Goal: Information Seeking & Learning: Learn about a topic

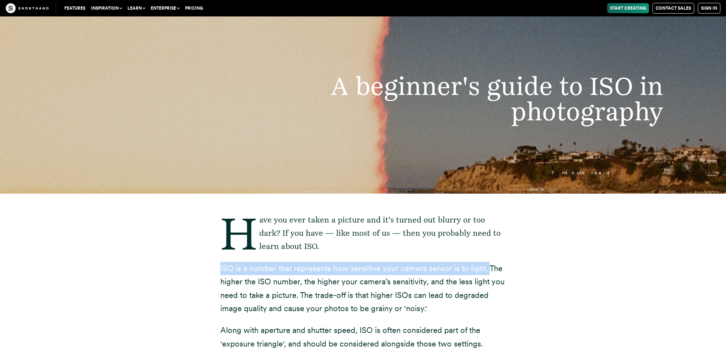
drag, startPoint x: 215, startPoint y: 265, endPoint x: 487, endPoint y: 268, distance: 272.7
copy p "ISO is a number that represents how sensitive your camera sensor is to light."
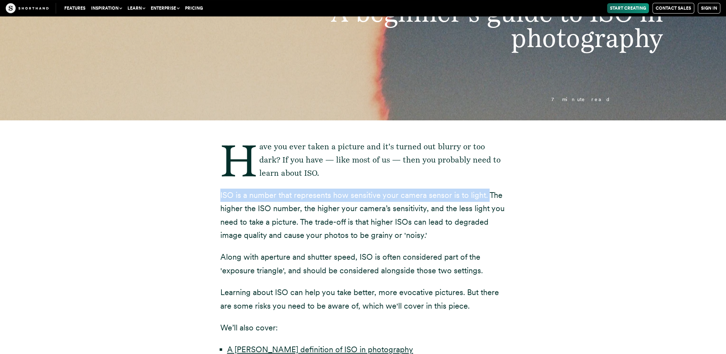
scroll to position [107, 0]
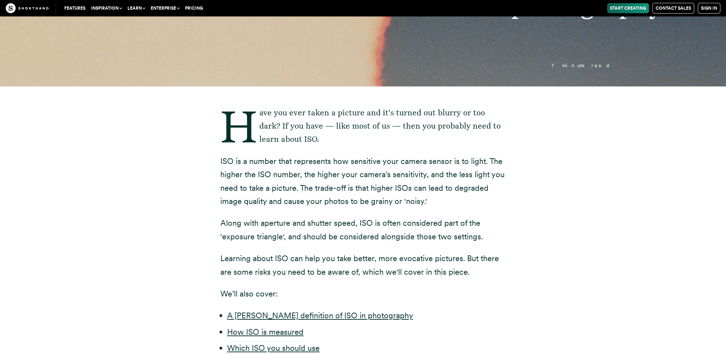
click at [147, 238] on div "Have you ever taken a picture and it's turned out blurry or too dark? If you ha…" at bounding box center [363, 283] width 628 height 394
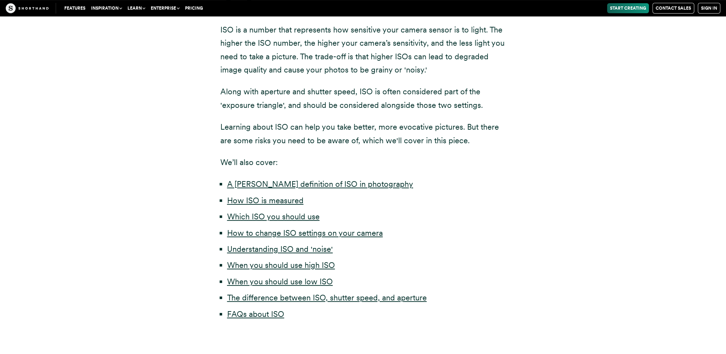
scroll to position [250, 0]
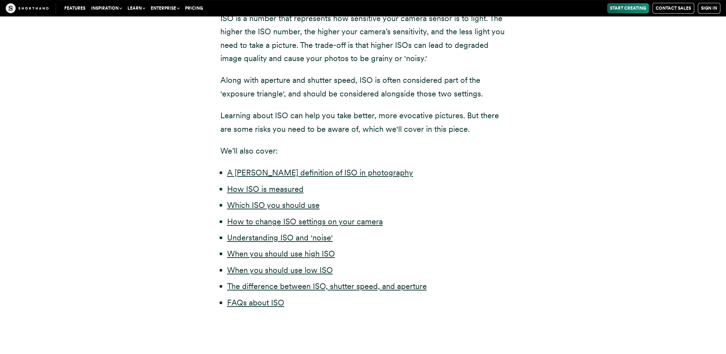
click at [196, 112] on div "Have you ever taken a picture and it's turned out blurry or too dark? If you ha…" at bounding box center [363, 141] width 628 height 394
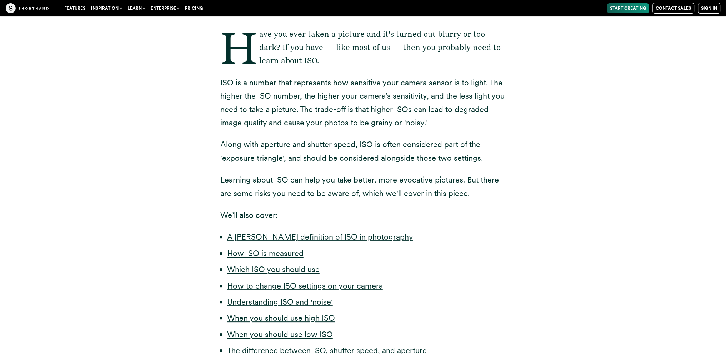
scroll to position [178, 0]
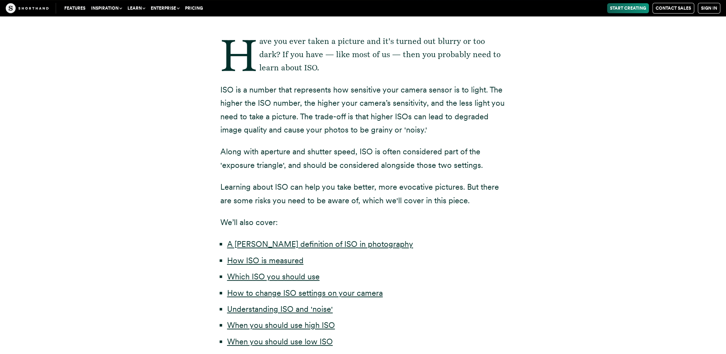
drag, startPoint x: 188, startPoint y: 119, endPoint x: 185, endPoint y: 114, distance: 6.4
click at [188, 118] on div "Have you ever taken a picture and it's turned out blurry or too dark? If you ha…" at bounding box center [363, 212] width 628 height 394
drag, startPoint x: 298, startPoint y: 118, endPoint x: 425, endPoint y: 131, distance: 127.0
click at [425, 131] on p "ISO is a number that represents how sensitive your camera sensor is to light. T…" at bounding box center [363, 110] width 286 height 54
click at [276, 341] on link "When you should use low ISO" at bounding box center [280, 341] width 106 height 9
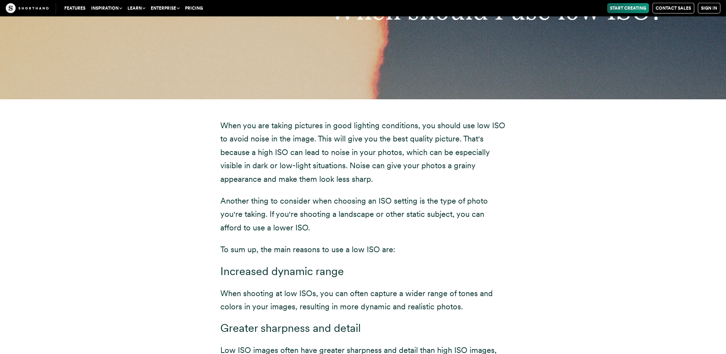
scroll to position [3150, 0]
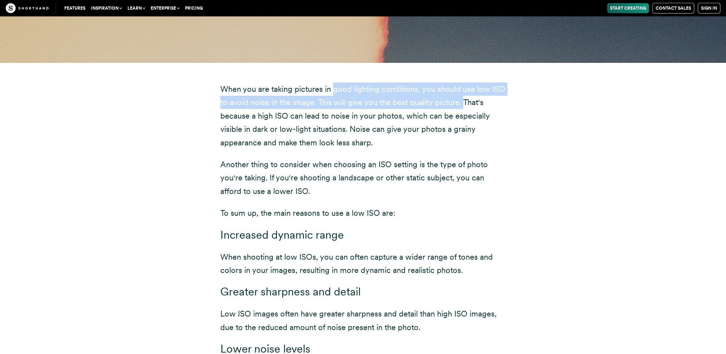
drag, startPoint x: 332, startPoint y: 76, endPoint x: 456, endPoint y: 92, distance: 125.3
click at [460, 92] on p "When you are taking pictures in good lighting conditions, you should use low IS…" at bounding box center [363, 115] width 286 height 67
copy p "good lighting conditions, you should use low ISO to avoid noise in the image. T…"
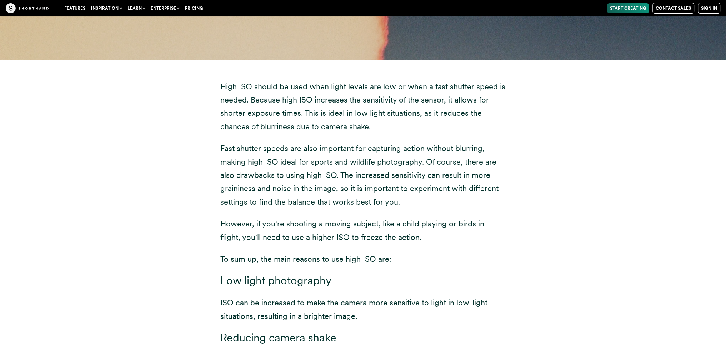
scroll to position [3685, 0]
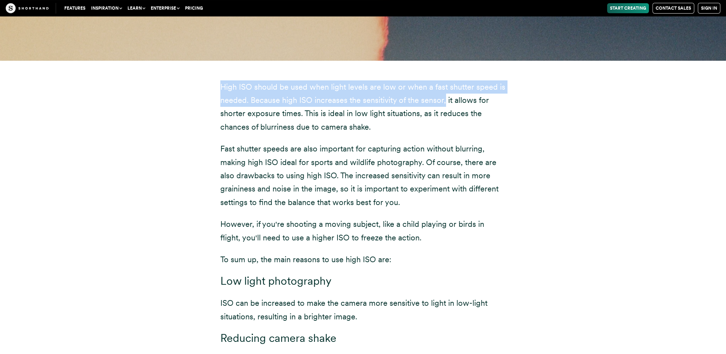
drag, startPoint x: 210, startPoint y: 72, endPoint x: 444, endPoint y: 89, distance: 234.4
click at [444, 89] on div "High ISO should be used when light levels are low or when a fast shutter speed …" at bounding box center [363, 262] width 314 height 405
copy p "High ISO should be used when light levels are low or when a fast shutter speed …"
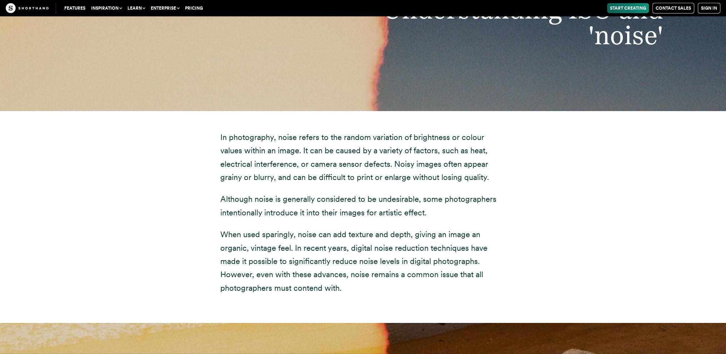
scroll to position [2722, 0]
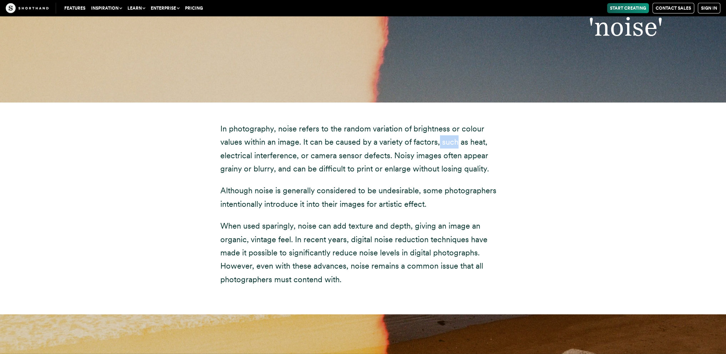
drag, startPoint x: 414, startPoint y: 130, endPoint x: 432, endPoint y: 135, distance: 18.1
click at [432, 135] on p "In photography, noise refers to the random variation of brightness or colour va…" at bounding box center [363, 149] width 286 height 54
click at [274, 128] on p "In photography, noise refers to the random variation of brightness or colour va…" at bounding box center [363, 149] width 286 height 54
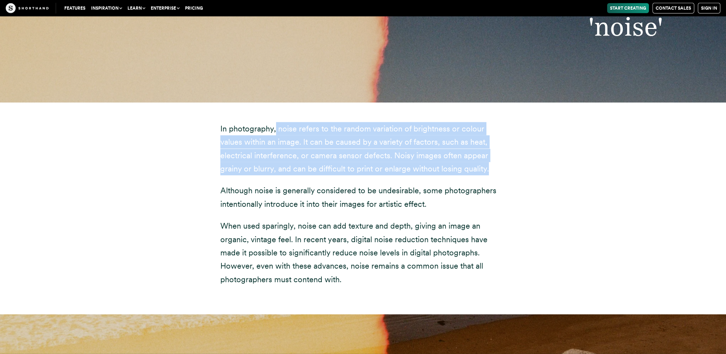
drag, startPoint x: 275, startPoint y: 117, endPoint x: 418, endPoint y: 138, distance: 144.2
click at [455, 154] on p "In photography, noise refers to the random variation of brightness or colour va…" at bounding box center [363, 149] width 286 height 54
drag, startPoint x: 411, startPoint y: 133, endPoint x: 374, endPoint y: 141, distance: 37.2
click at [374, 141] on p "In photography, noise refers to the random variation of brightness or colour va…" at bounding box center [363, 149] width 286 height 54
click at [290, 104] on div "In photography, noise refers to the random variation of brightness or colour va…" at bounding box center [363, 208] width 314 height 212
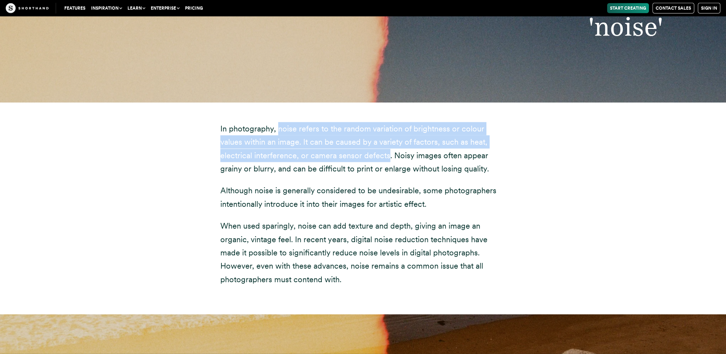
drag, startPoint x: 276, startPoint y: 115, endPoint x: 353, endPoint y: 141, distance: 82.0
click at [353, 141] on p "In photography, noise refers to the random variation of brightness or colour va…" at bounding box center [363, 149] width 286 height 54
copy p "noise refers to the random variation of brightness or colour values within an i…"
